Goal: Obtain resource: Obtain resource

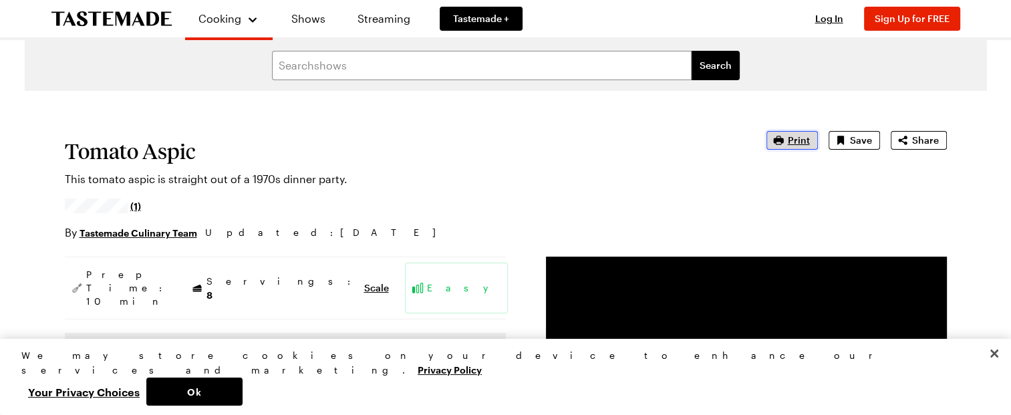
click at [794, 135] on span "Print" at bounding box center [799, 140] width 22 height 13
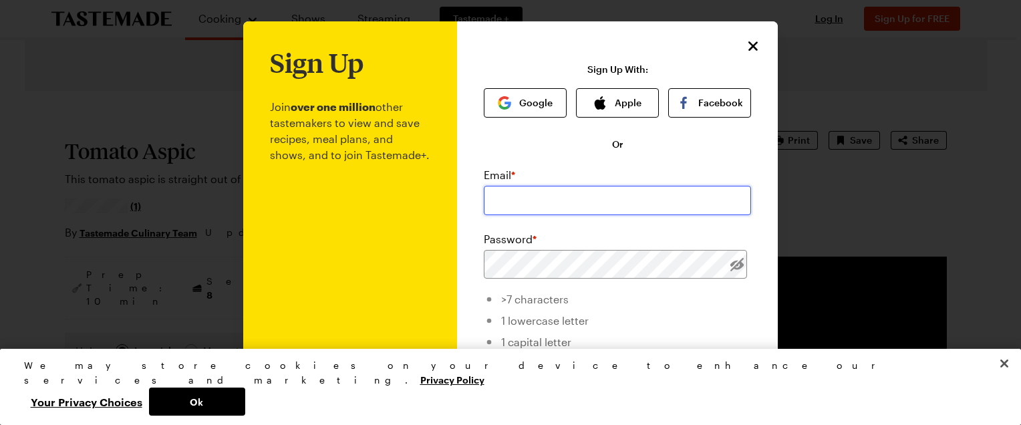
click at [491, 206] on input "email" at bounding box center [617, 200] width 267 height 29
type input "[EMAIL_ADDRESS][DOMAIN_NAME]"
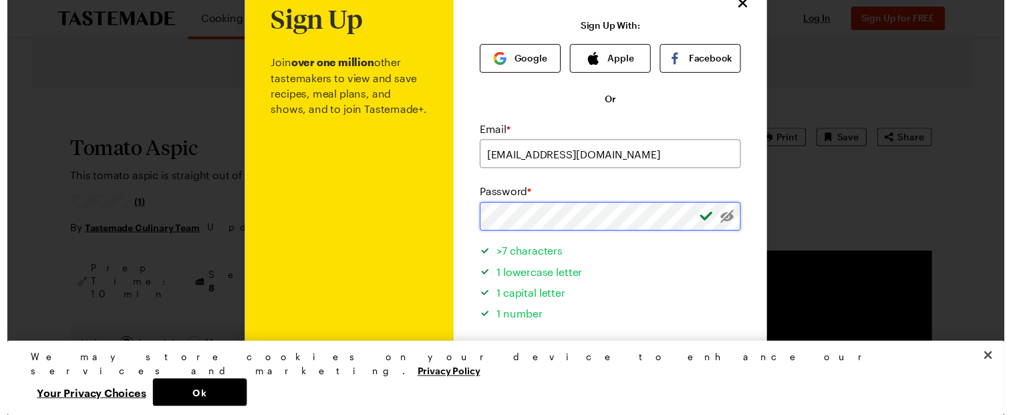
scroll to position [67, 0]
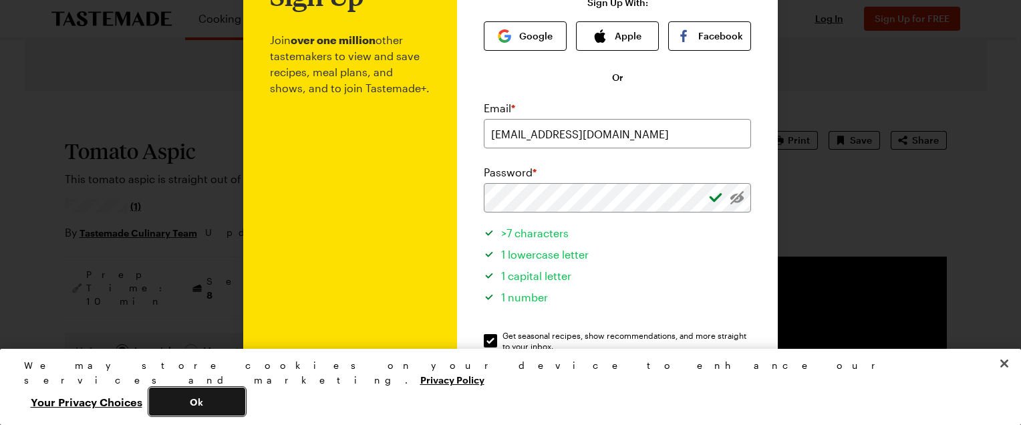
click at [245, 400] on button "Ok" at bounding box center [197, 401] width 96 height 28
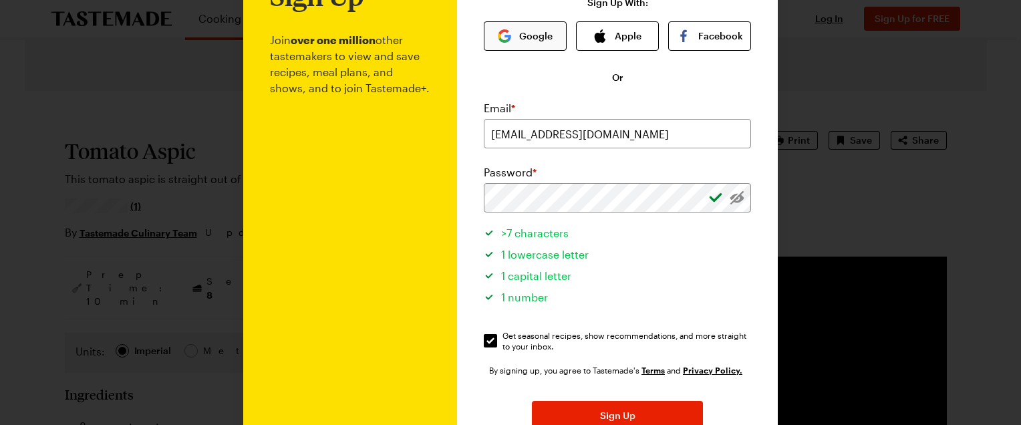
click at [532, 42] on button "Google" at bounding box center [525, 35] width 83 height 29
click at [551, 409] on button "Sign Up" at bounding box center [617, 415] width 171 height 29
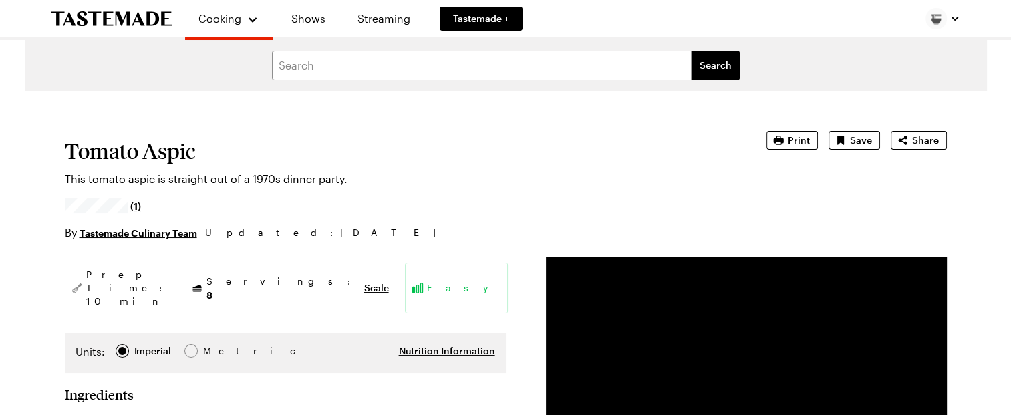
type textarea "x"
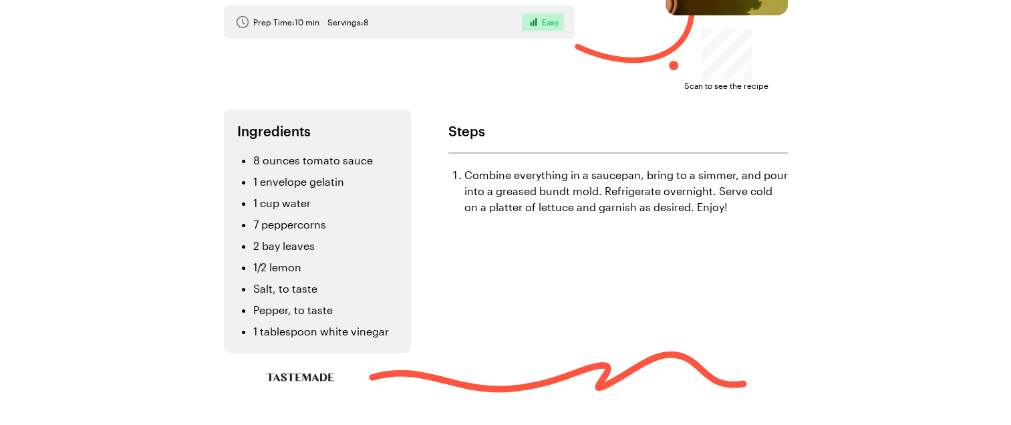
scroll to position [115, 0]
